Goal: Find specific page/section

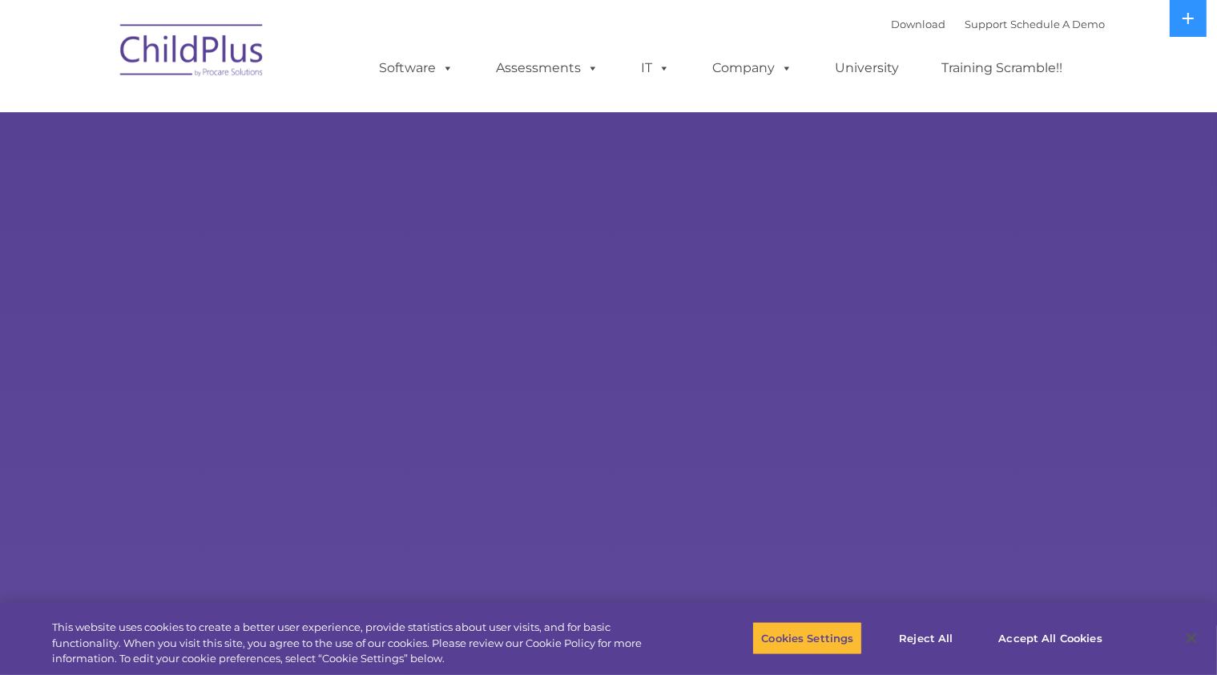
select select "MEDIUM"
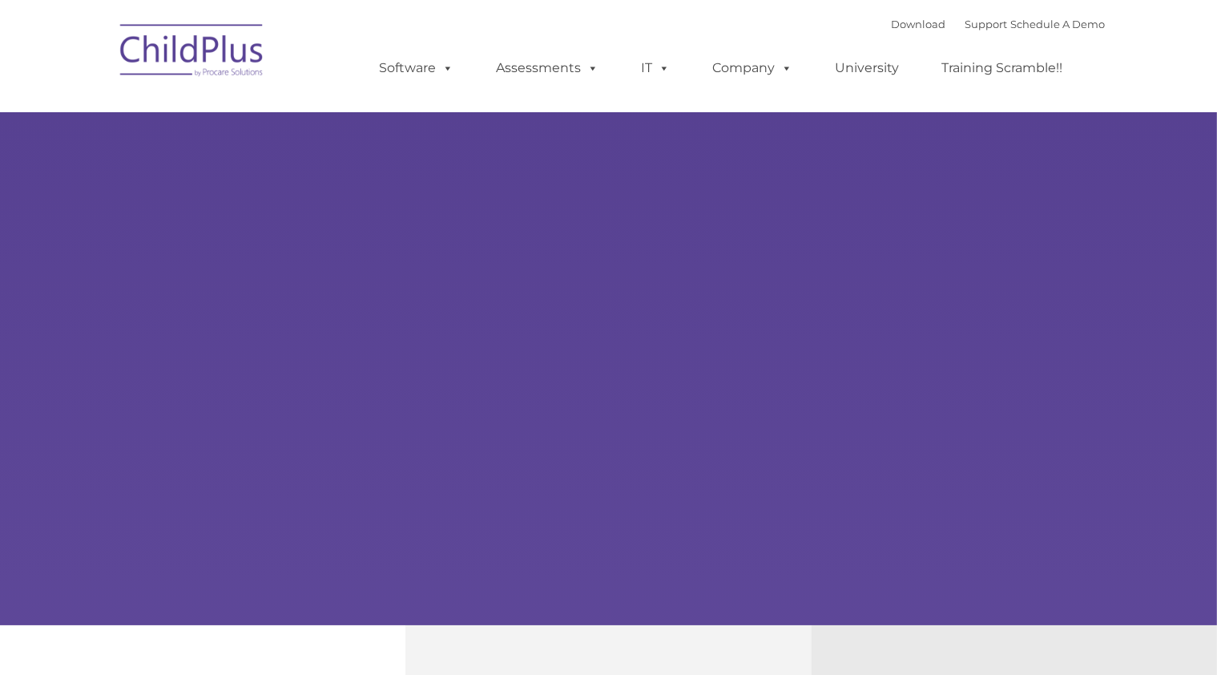
type input ""
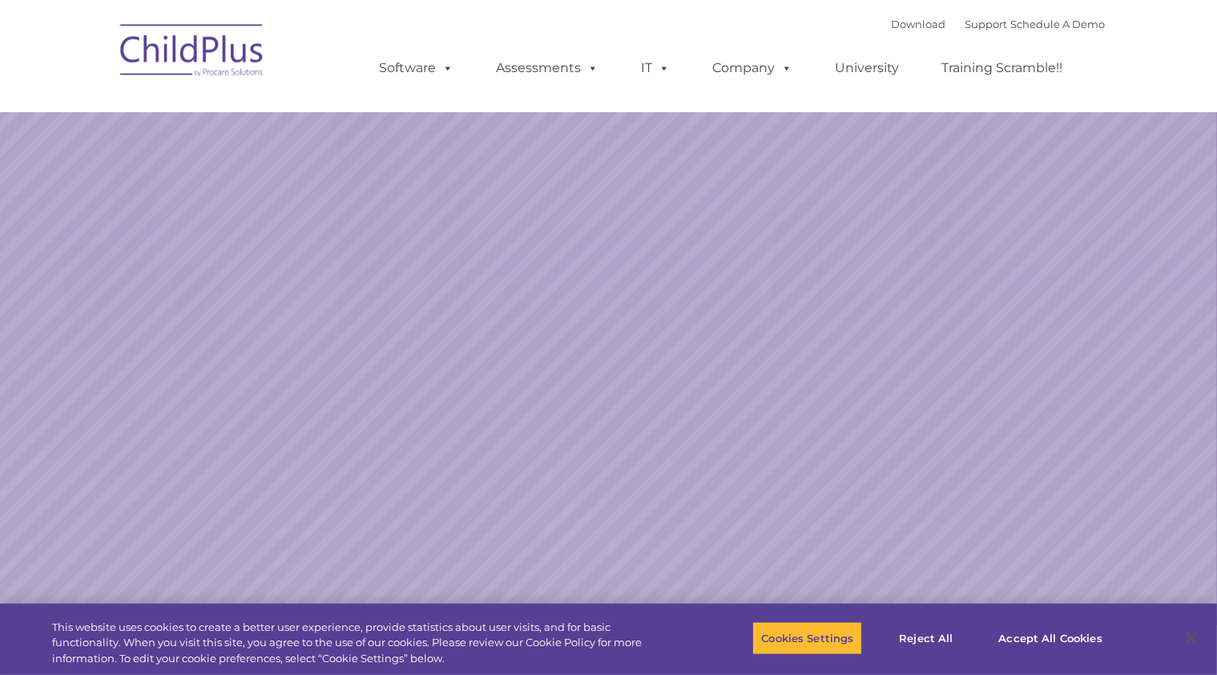
select select "MEDIUM"
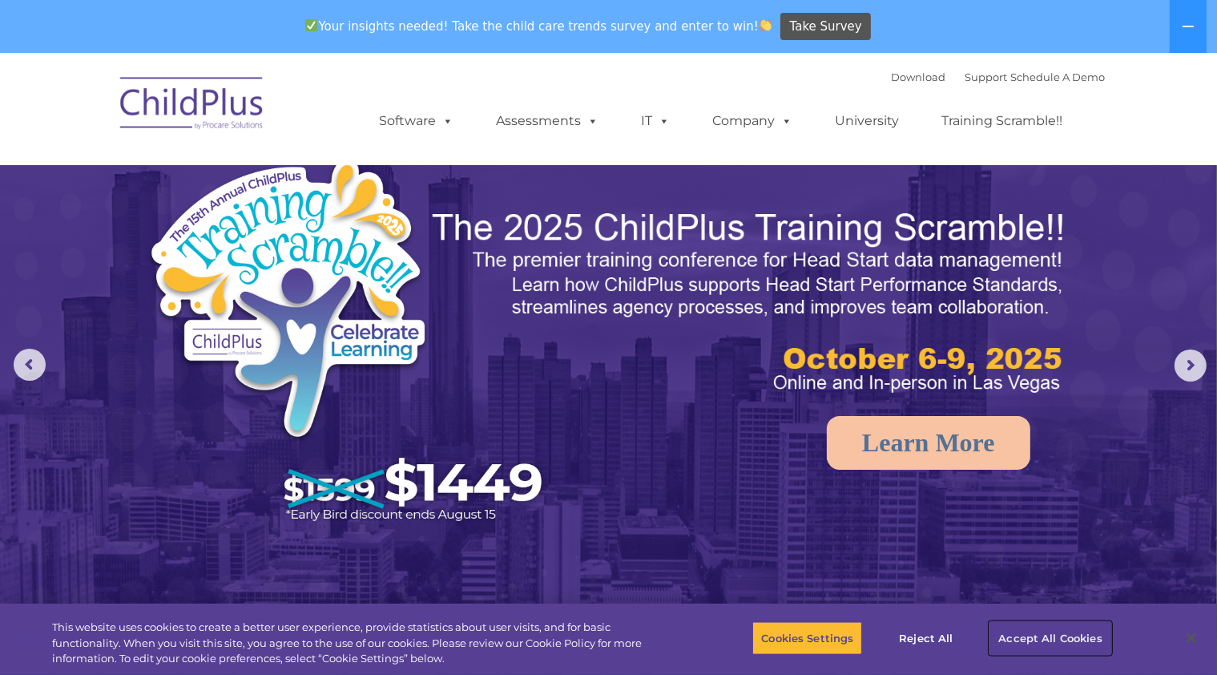
click at [1074, 635] on button "Accept All Cookies" at bounding box center [1050, 638] width 121 height 34
